Goal: Transaction & Acquisition: Purchase product/service

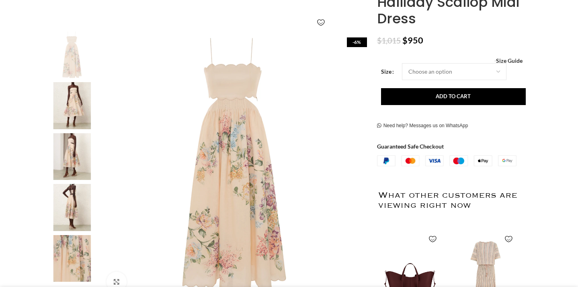
scroll to position [146, 0]
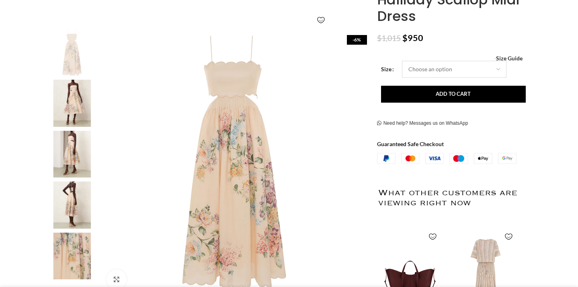
click at [465, 72] on select "Choose an option 12 UK" at bounding box center [454, 69] width 105 height 17
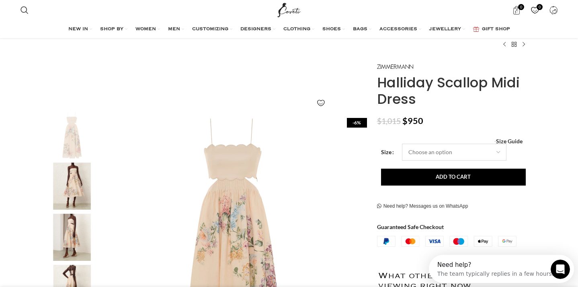
scroll to position [0, 0]
click at [451, 148] on select "Choose an option 12 UK" at bounding box center [454, 152] width 105 height 17
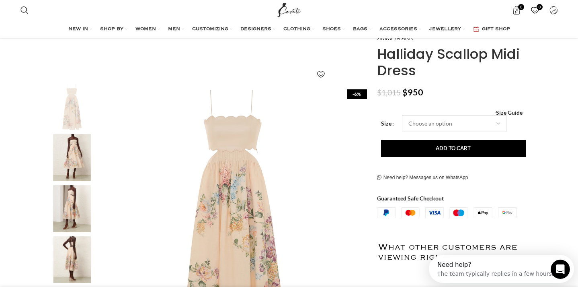
scroll to position [95, 0]
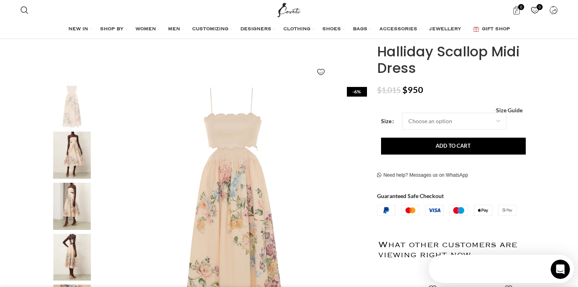
click at [516, 114] on td "Choose an option 12 UK Clear" at bounding box center [464, 121] width 124 height 17
click at [516, 110] on span "Size Guide" at bounding box center [509, 110] width 27 height 0
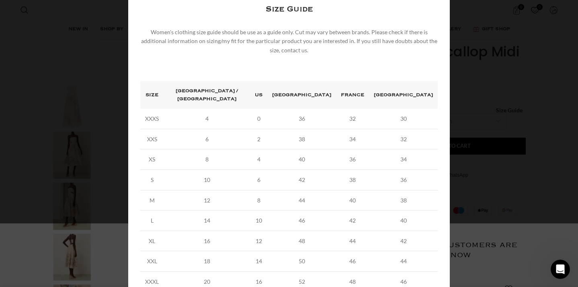
scroll to position [93, 0]
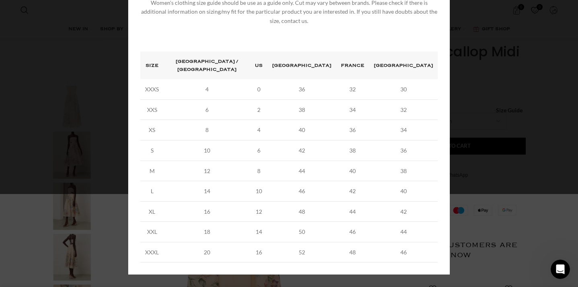
click at [516, 134] on div "× Women's clothing size guide Women Clothing Size Guide Women's clothing size g…" at bounding box center [289, 100] width 572 height 387
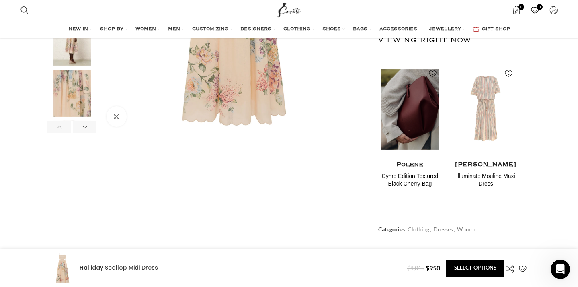
scroll to position [330, 0]
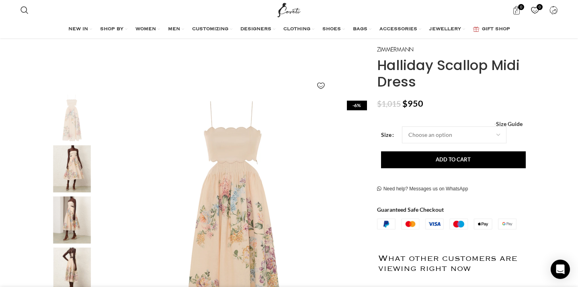
scroll to position [0, 169]
click at [420, 136] on select "Choose an option 12 UK" at bounding box center [454, 134] width 105 height 17
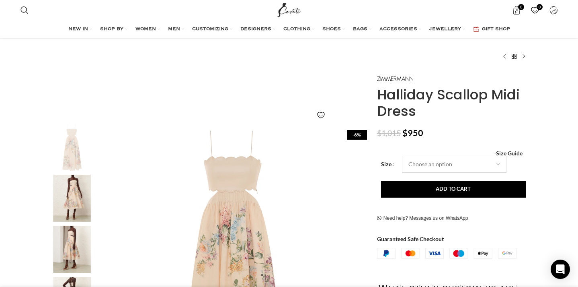
scroll to position [50, 0]
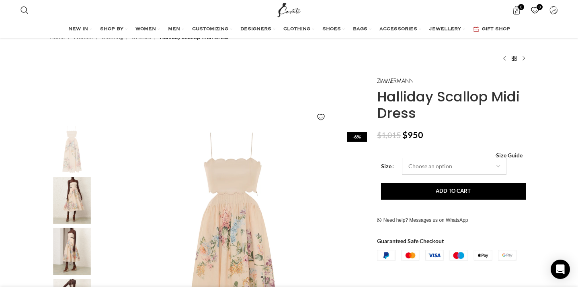
click at [487, 164] on select "Choose an option 12 UK" at bounding box center [454, 166] width 105 height 17
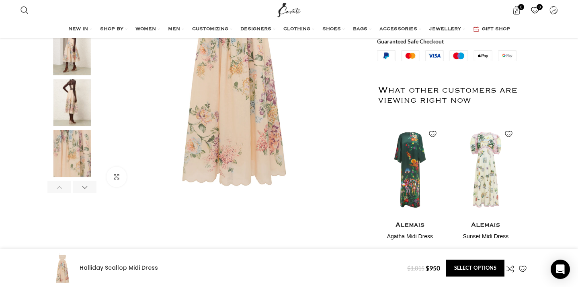
scroll to position [306, 0]
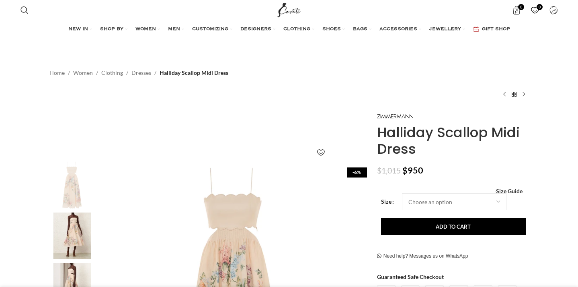
scroll to position [84, 0]
